Goal: Navigation & Orientation: Understand site structure

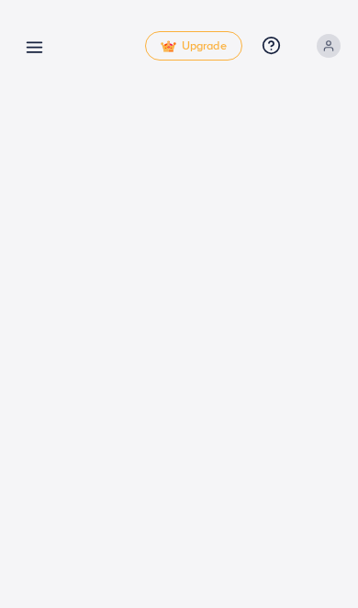
click at [28, 48] on line at bounding box center [35, 48] width 15 height 0
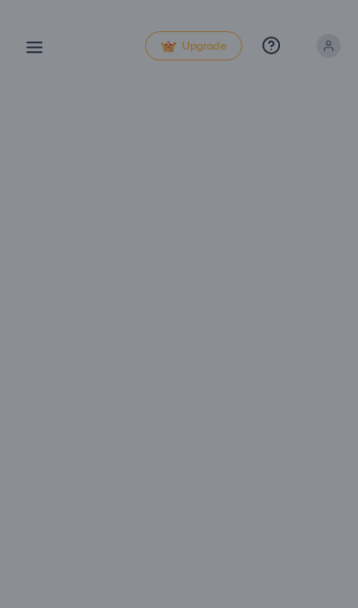
click at [35, 78] on div at bounding box center [179, 365] width 358 height 730
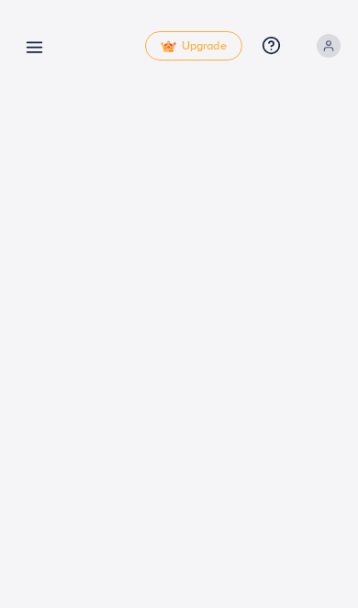
click at [31, 56] on icon at bounding box center [34, 47] width 19 height 19
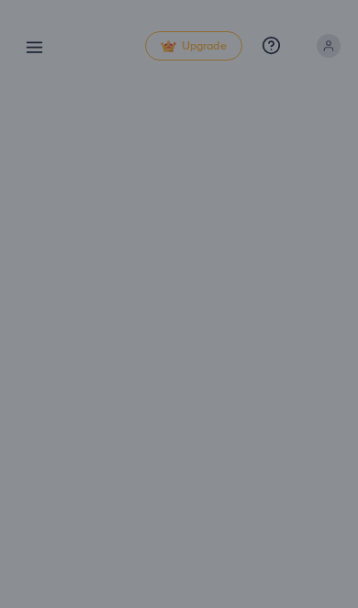
click at [40, 83] on div at bounding box center [179, 365] width 358 height 730
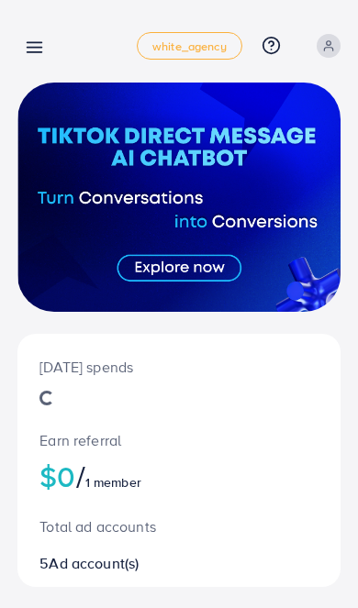
click at [32, 50] on icon at bounding box center [34, 47] width 19 height 19
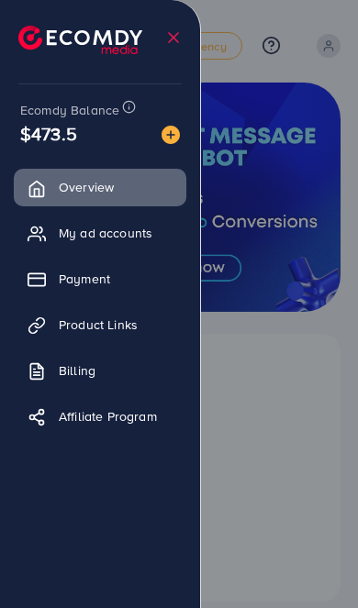
click at [299, 406] on div at bounding box center [179, 365] width 358 height 730
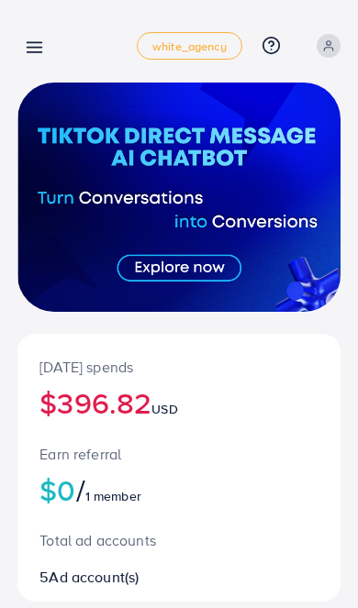
click at [27, 37] on link at bounding box center [30, 46] width 27 height 23
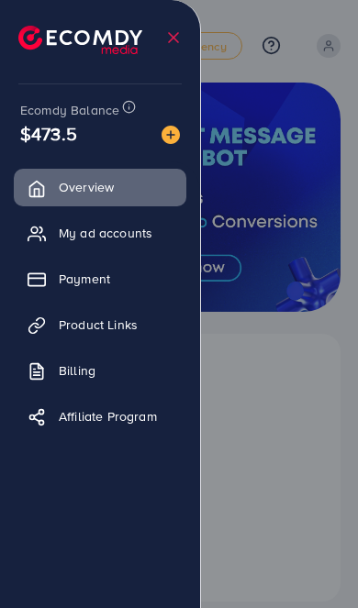
click at [38, 43] on img at bounding box center [80, 40] width 124 height 28
click at [172, 29] on icon at bounding box center [173, 37] width 18 height 18
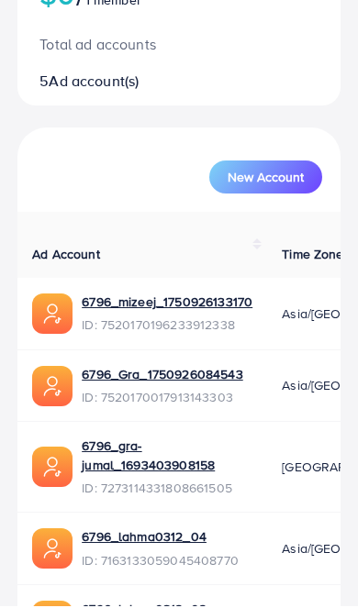
scroll to position [493, 0]
